Goal: Task Accomplishment & Management: Use online tool/utility

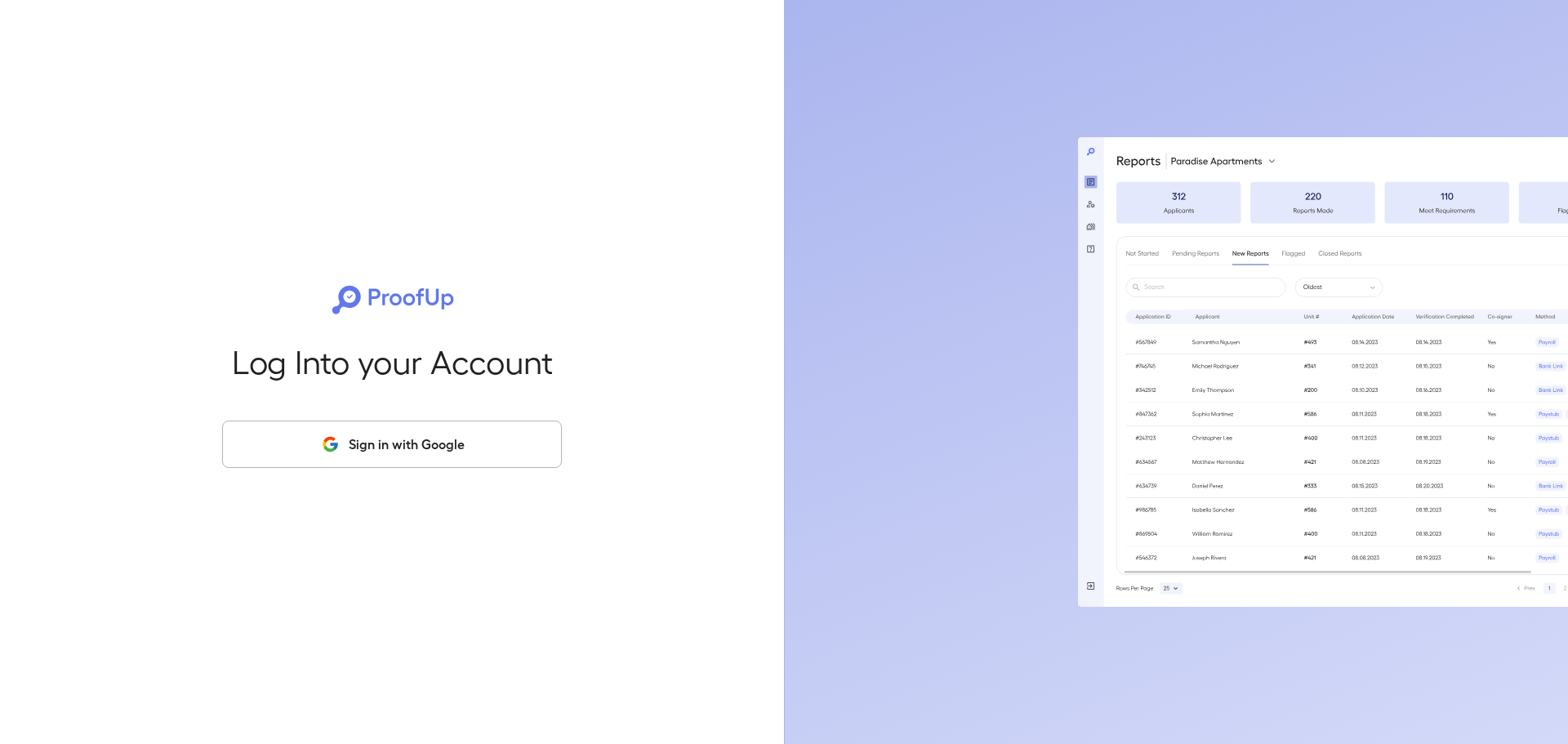
click at [381, 449] on button "Sign in with Google" at bounding box center [392, 444] width 340 height 47
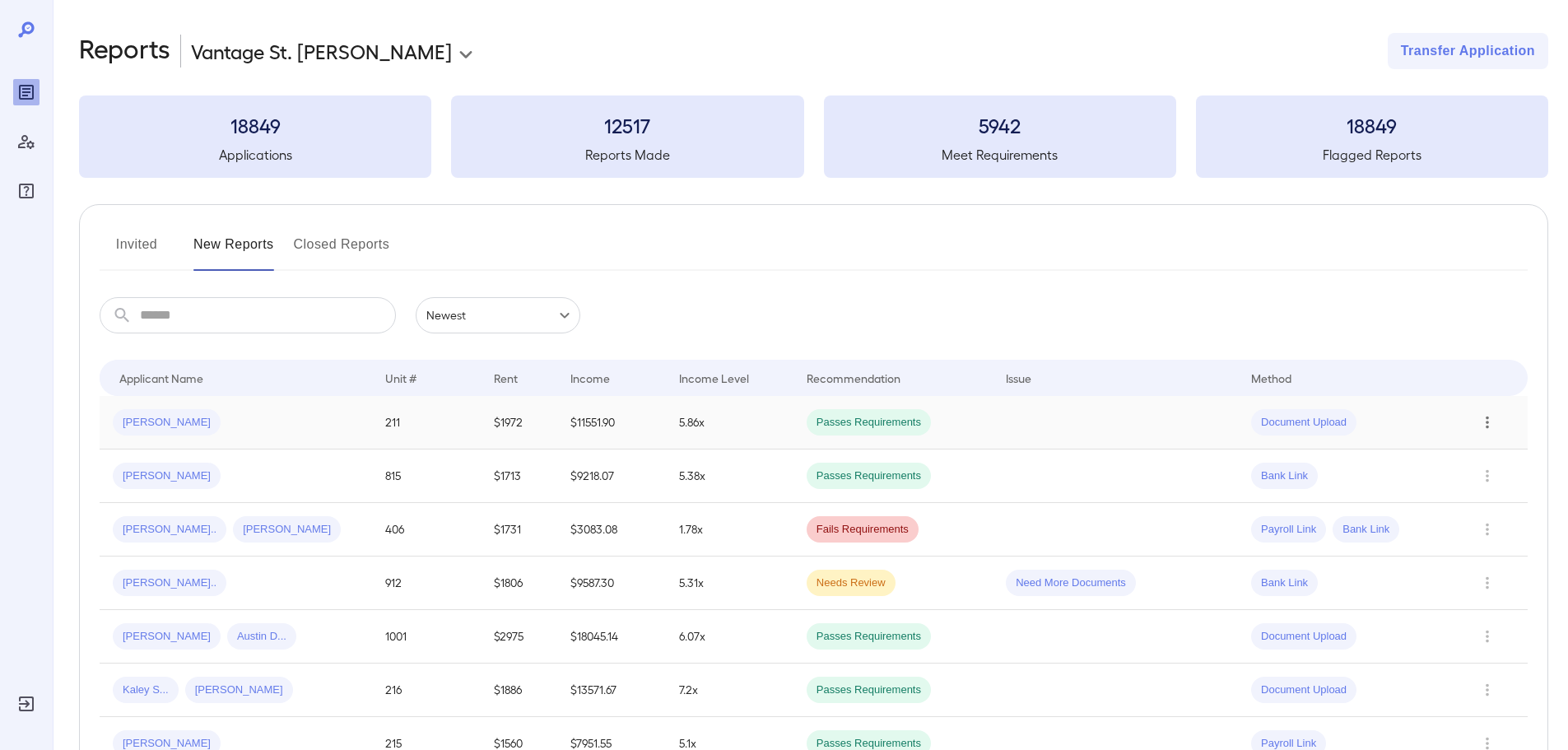
click at [1484, 425] on icon "Row Actions" at bounding box center [1487, 422] width 18 height 19
click at [1488, 458] on li "View Application" at bounding box center [1502, 455] width 130 height 26
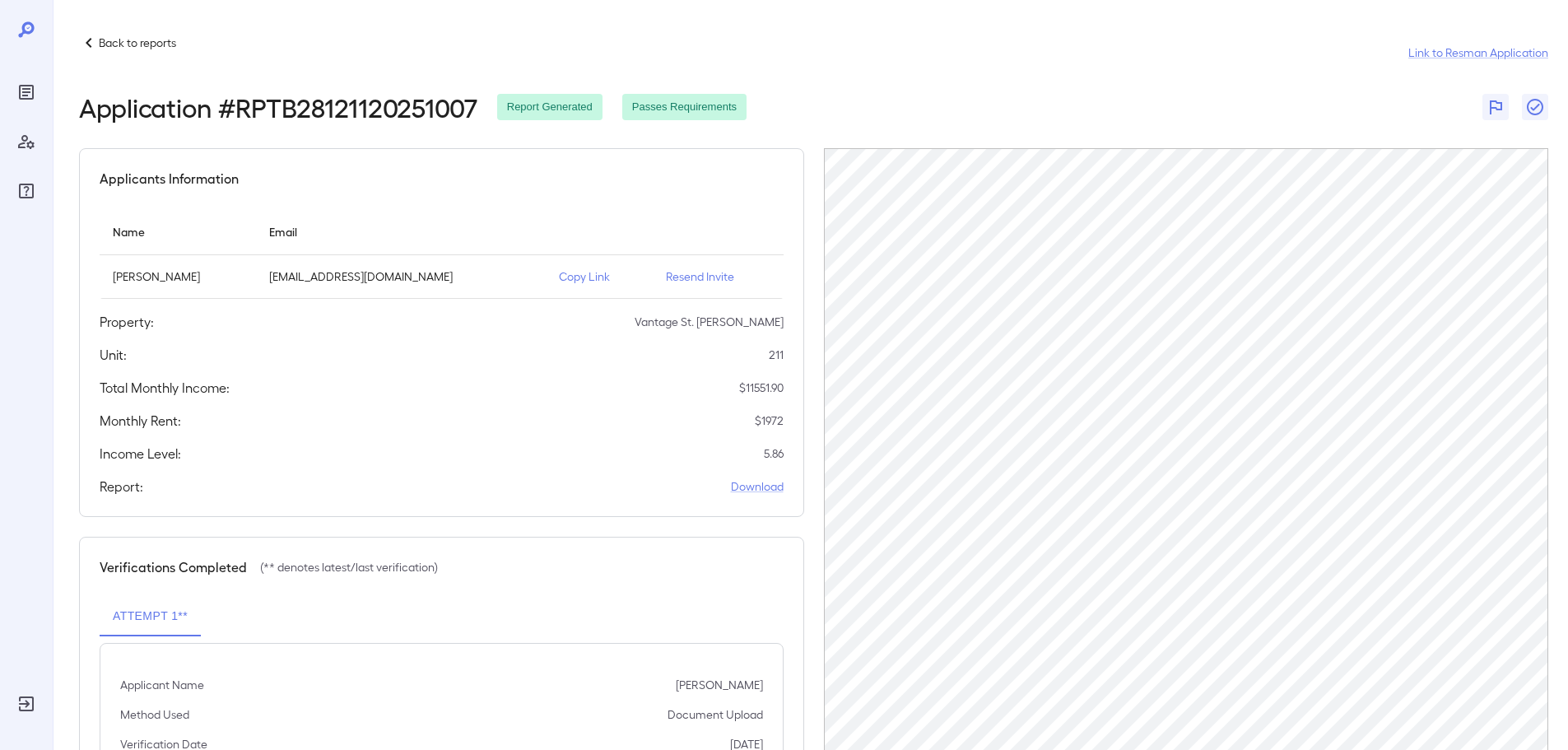
click at [144, 279] on p "[PERSON_NAME]" at bounding box center [177, 276] width 130 height 17
click at [144, 280] on p "[PERSON_NAME]" at bounding box center [177, 276] width 130 height 17
copy p "[PERSON_NAME]"
